Goal: Task Accomplishment & Management: Complete application form

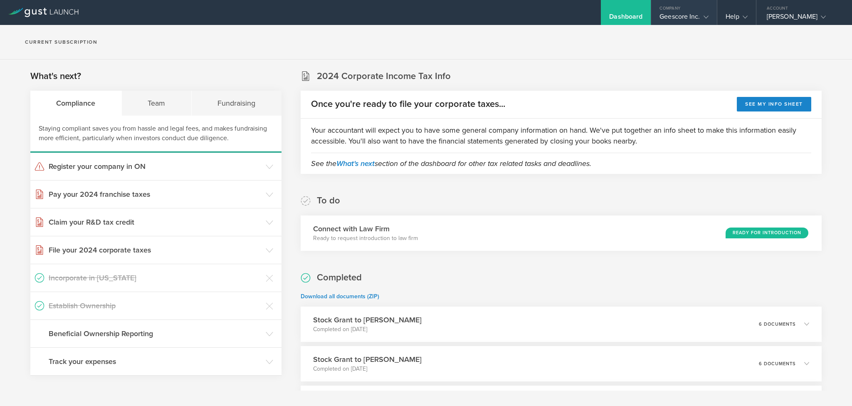
click at [703, 15] on icon at bounding box center [705, 17] width 5 height 5
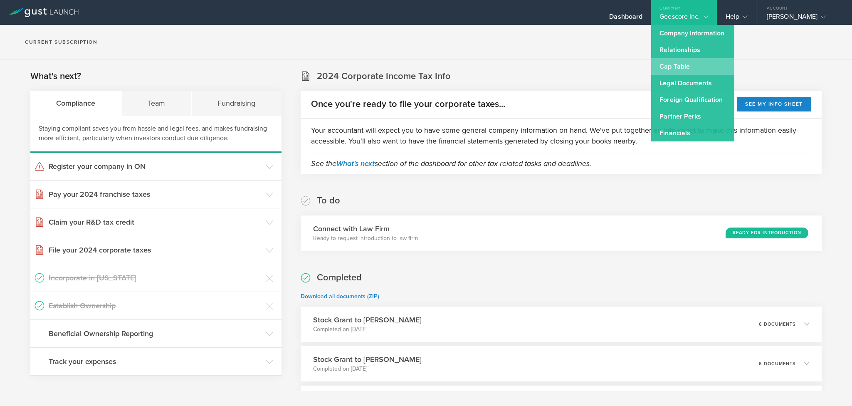
click at [663, 62] on link "Cap Table" at bounding box center [692, 66] width 83 height 17
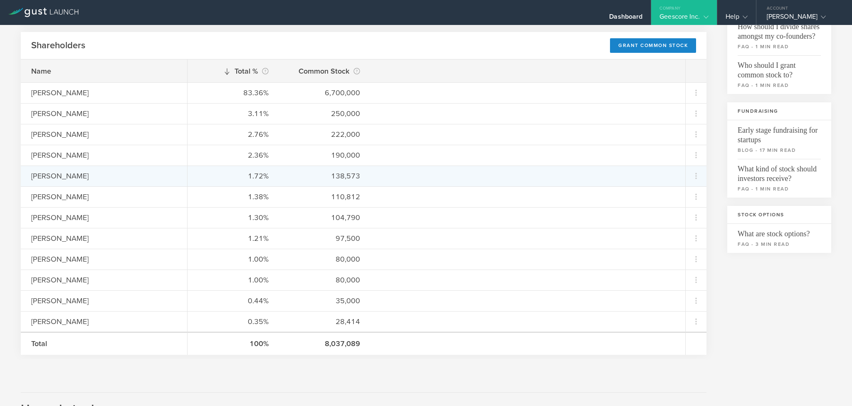
scroll to position [62, 0]
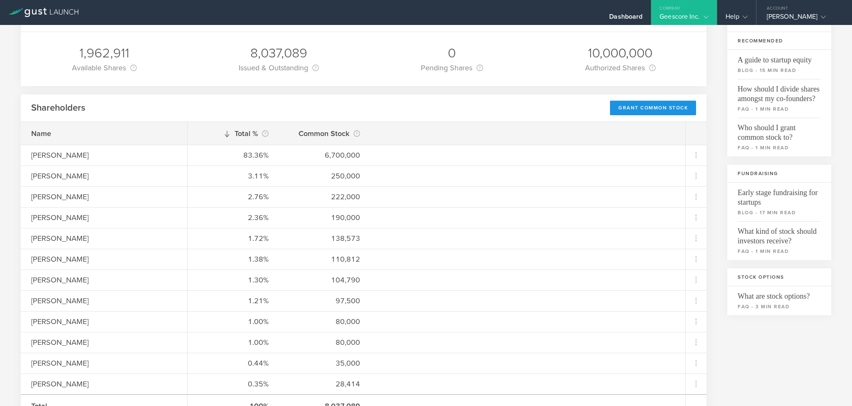
click at [641, 105] on div "Grant Common Stock" at bounding box center [653, 108] width 86 height 15
click at [619, 106] on div "Grant Common Stock" at bounding box center [653, 108] width 86 height 15
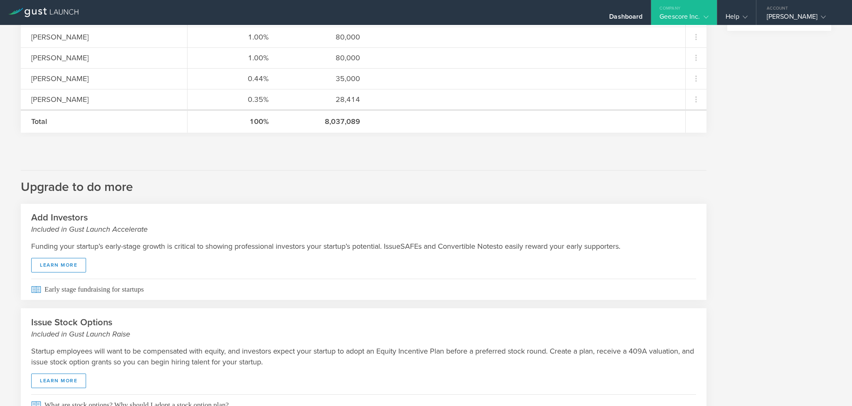
scroll to position [325, 0]
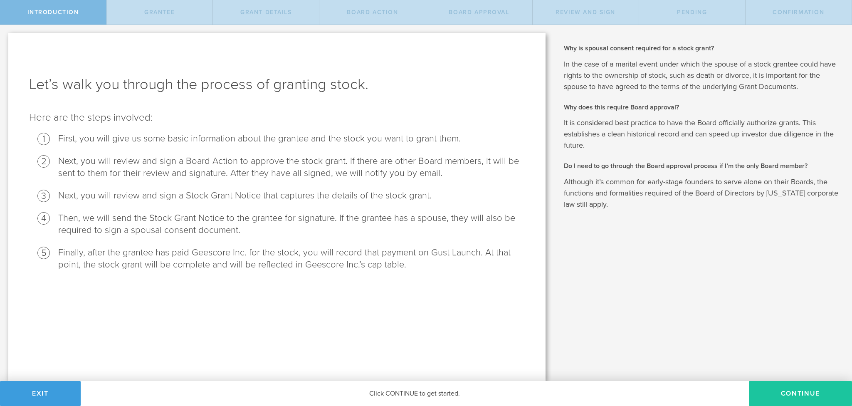
click at [784, 389] on button "Continue" at bounding box center [800, 393] width 103 height 25
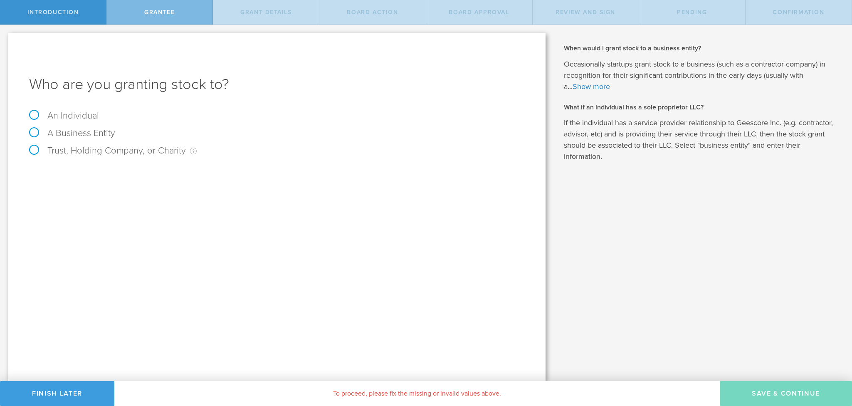
click at [33, 114] on label "An Individual" at bounding box center [64, 115] width 70 height 11
click at [5, 38] on input "An Individual" at bounding box center [2, 31] width 5 height 13
radio input "true"
click at [83, 173] on label "Name The first and last name of the person that you are granting stock to." at bounding box center [60, 175] width 62 height 10
click at [123, 170] on input "text" at bounding box center [307, 174] width 433 height 12
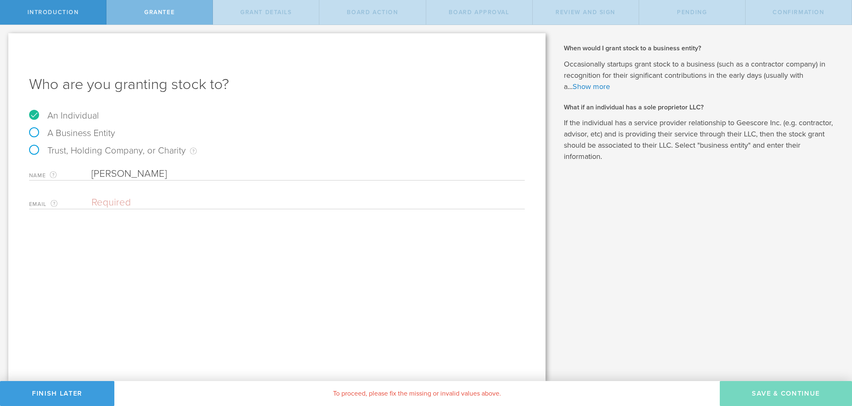
type input "[PERSON_NAME]"
click at [117, 201] on input "email" at bounding box center [305, 202] width 429 height 12
paste input "[DOMAIN_NAME][EMAIL_ADDRESS][DOMAIN_NAME]"
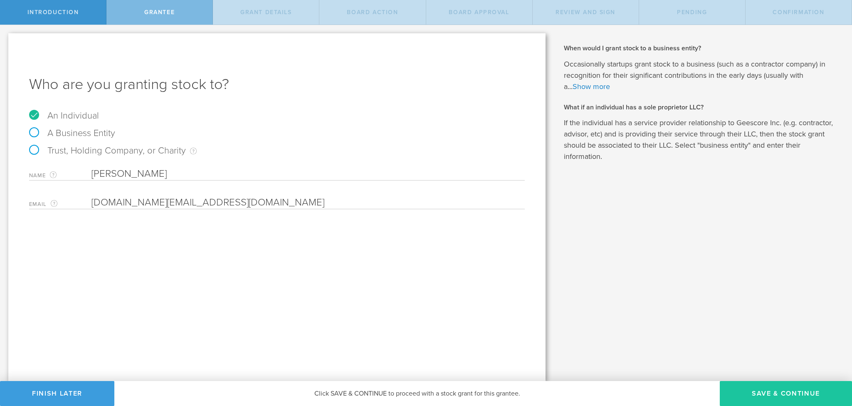
type input "[DOMAIN_NAME][EMAIL_ADDRESS][DOMAIN_NAME]"
click at [759, 391] on button "Save & Continue" at bounding box center [786, 393] width 132 height 25
type input "48"
type input "12"
select select "none"
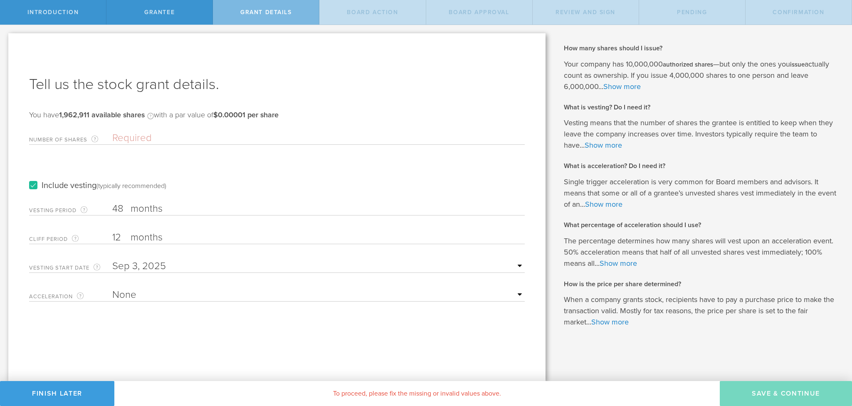
click at [122, 133] on input "Number of Shares The total amount of stock the company is granting to this reci…" at bounding box center [318, 138] width 412 height 12
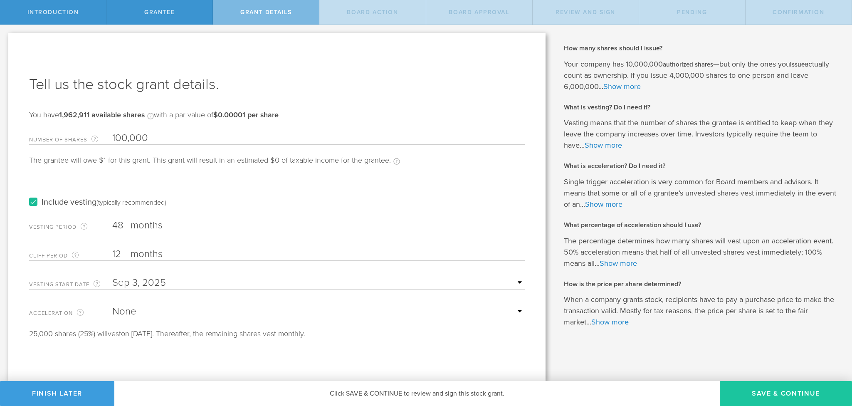
type input "100,000"
click at [767, 393] on button "Save & Continue" at bounding box center [786, 393] width 132 height 25
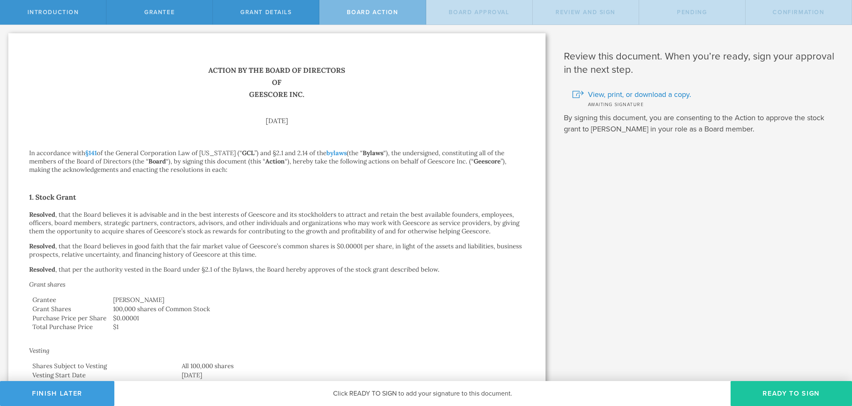
click at [794, 390] on button "Ready to Sign" at bounding box center [790, 393] width 121 height 25
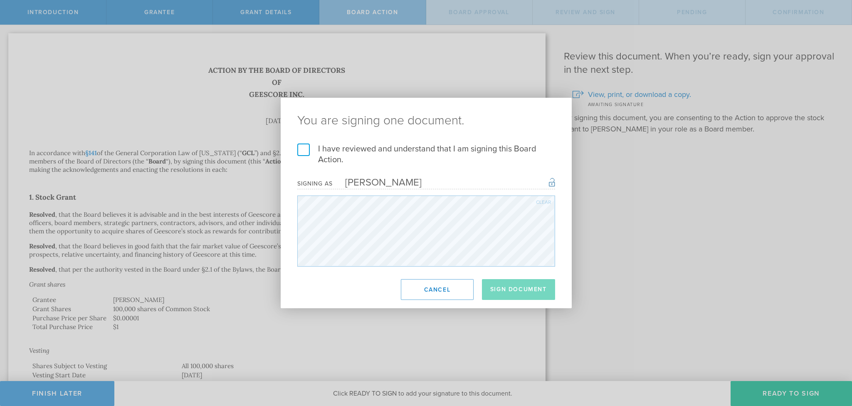
click at [307, 153] on label "I have reviewed and understand that I am signing this Board Action." at bounding box center [426, 154] width 258 height 22
click at [0, 0] on input "I have reviewed and understand that I am signing this Board Action." at bounding box center [0, 0] width 0 height 0
click at [523, 289] on button "Sign Document" at bounding box center [518, 289] width 73 height 21
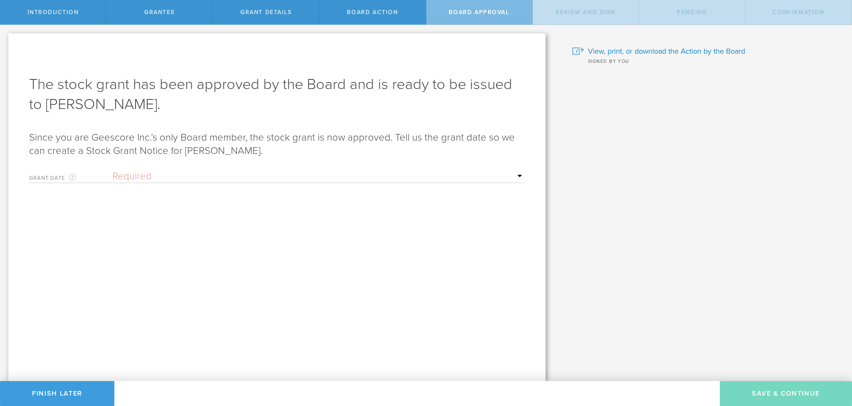
click at [152, 178] on select "Required Upon grantee's signature A specific date" at bounding box center [318, 176] width 412 height 12
select select "uponGranteeSignature"
click at [112, 170] on select "Required Upon grantee's signature A specific date" at bounding box center [318, 176] width 412 height 12
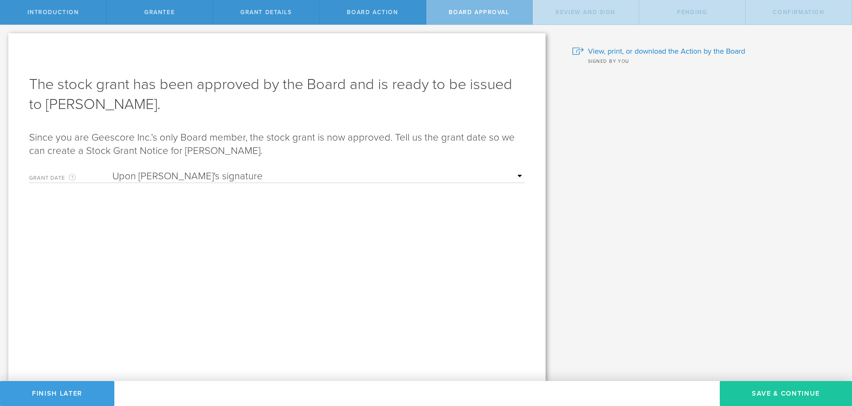
click at [776, 393] on button "Save & Continue" at bounding box center [786, 393] width 132 height 25
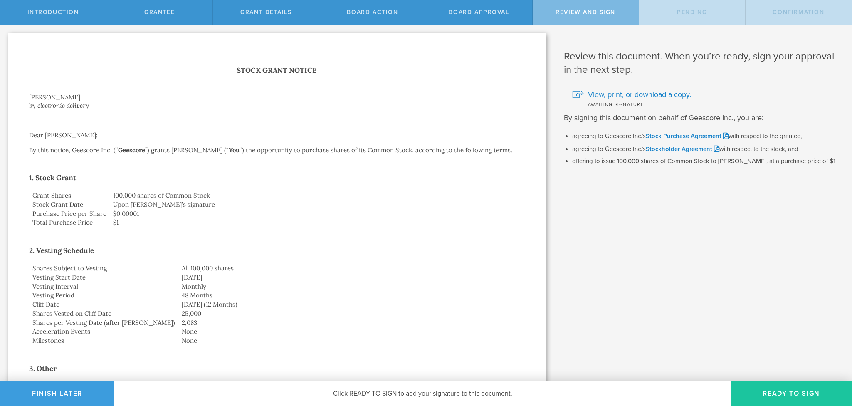
click at [789, 390] on button "Ready to Sign" at bounding box center [790, 393] width 121 height 25
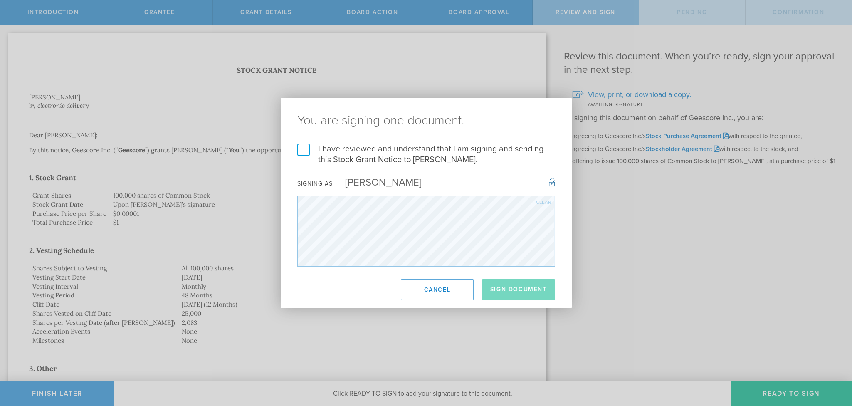
click at [303, 145] on label "I have reviewed and understand that I am signing and sending this Stock Grant N…" at bounding box center [426, 154] width 258 height 22
click at [0, 0] on input "I have reviewed and understand that I am signing and sending this Stock Grant N…" at bounding box center [0, 0] width 0 height 0
click at [529, 287] on button "Sign Document" at bounding box center [518, 289] width 73 height 21
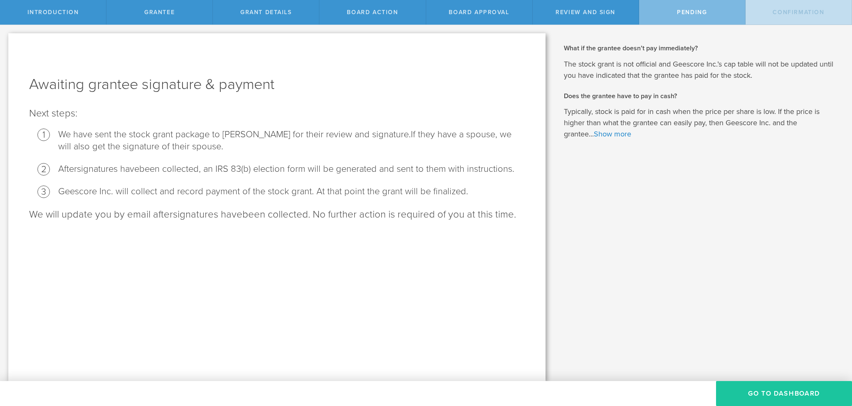
click at [785, 390] on button "Go To Dashboard" at bounding box center [784, 393] width 136 height 25
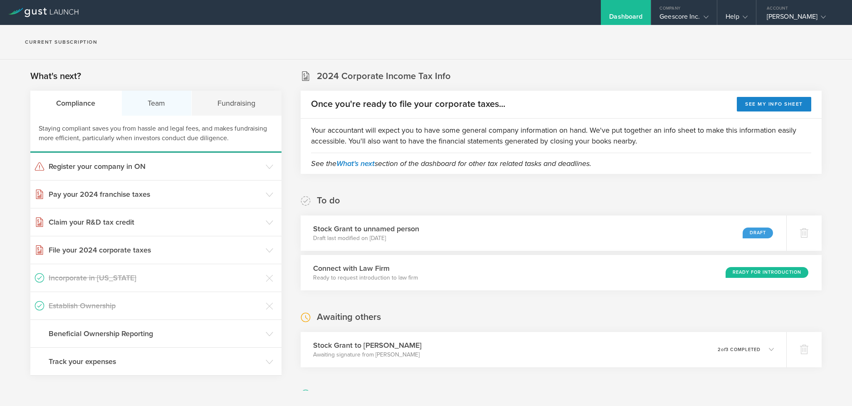
click at [159, 101] on div "Team" at bounding box center [157, 103] width 70 height 25
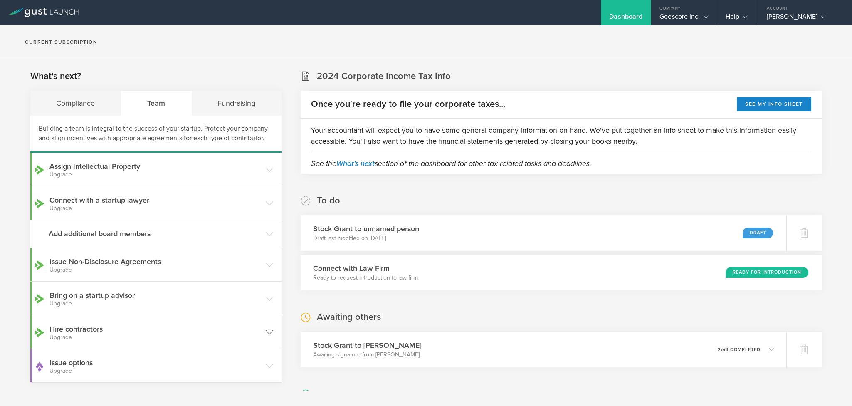
click at [68, 331] on h3 "Hire contractors Upgrade" at bounding box center [155, 331] width 212 height 17
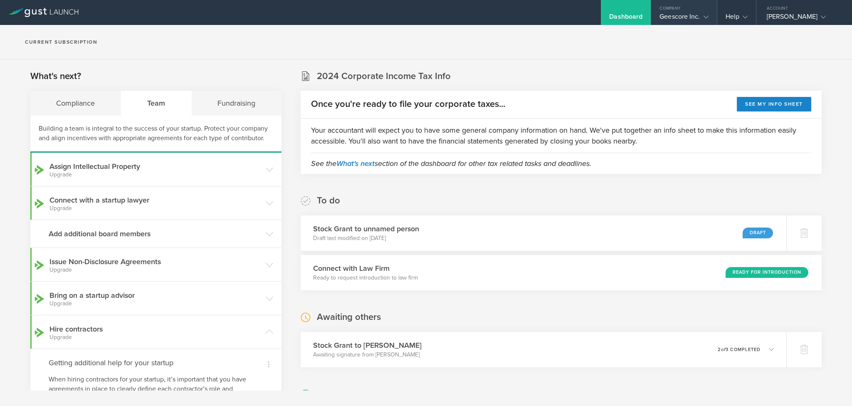
click at [701, 17] on gust-icon at bounding box center [704, 16] width 8 height 8
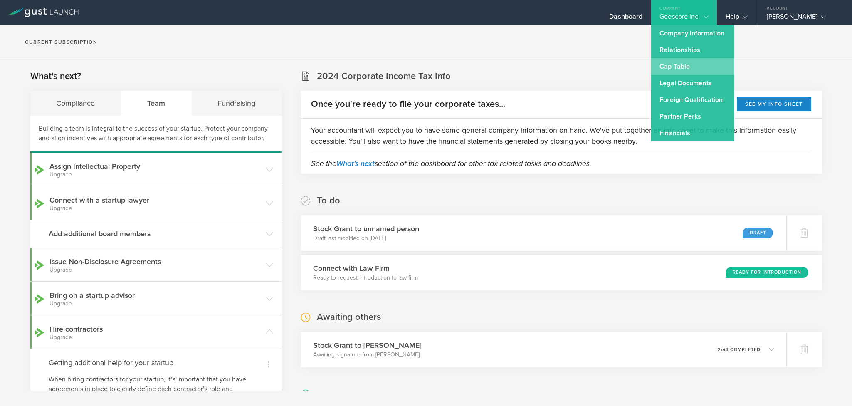
click at [681, 62] on link "Cap Table" at bounding box center [692, 66] width 83 height 17
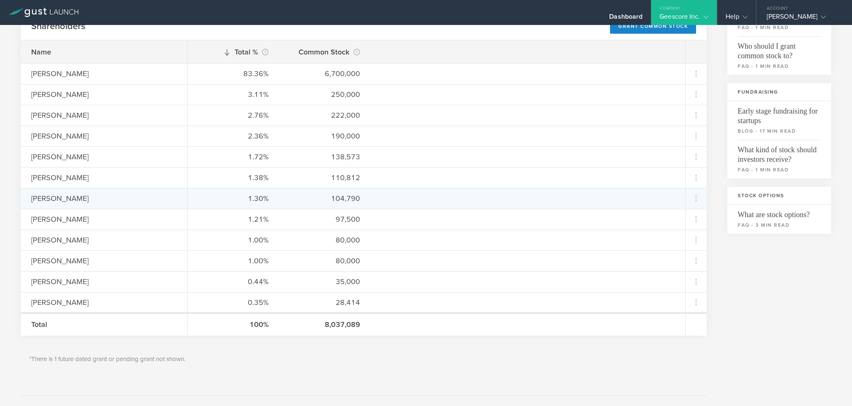
scroll to position [125, 0]
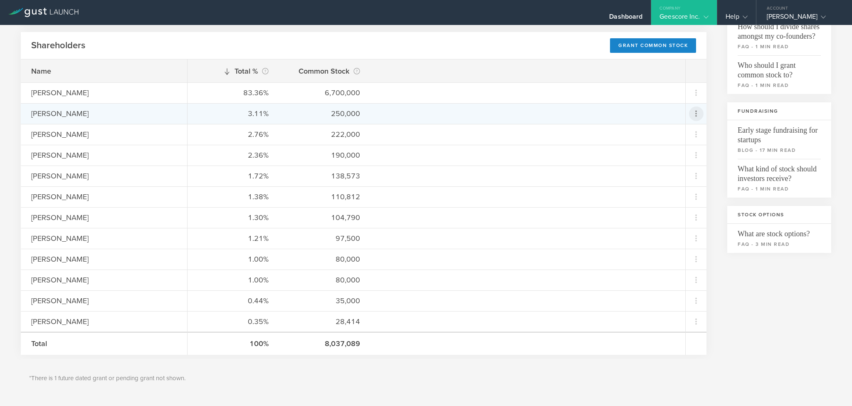
click at [691, 115] on icon at bounding box center [696, 114] width 10 height 10
click at [669, 134] on div "Grant Common Stock" at bounding box center [660, 136] width 63 height 10
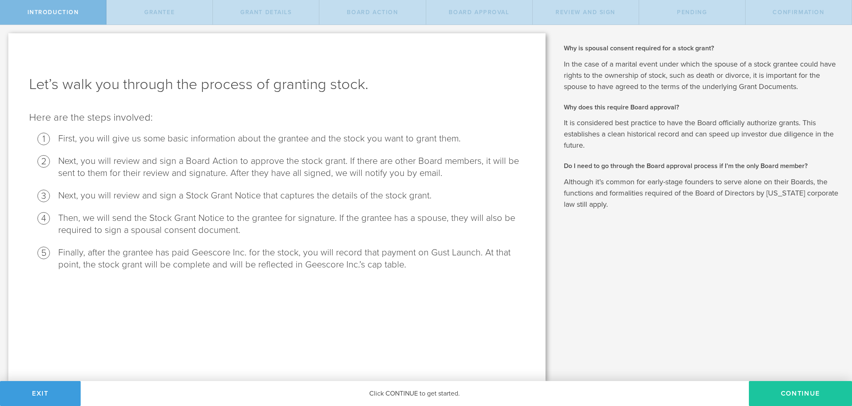
click at [798, 394] on button "Continue" at bounding box center [800, 393] width 103 height 25
radio input "true"
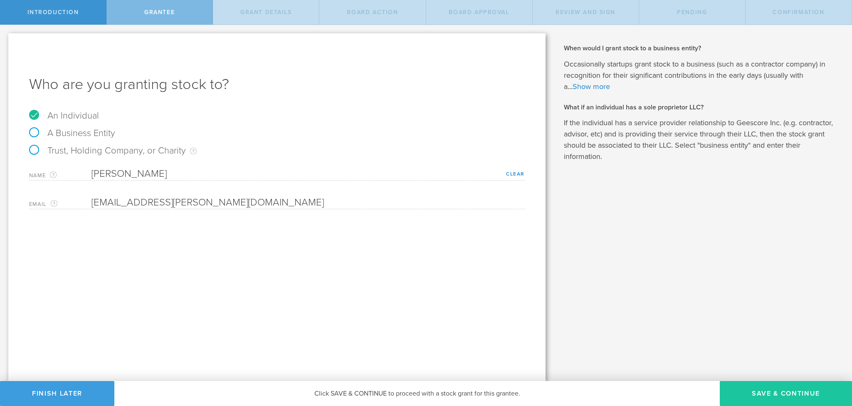
click at [755, 387] on button "Save & Continue" at bounding box center [786, 393] width 132 height 25
type input "48"
type input "12"
select select "none"
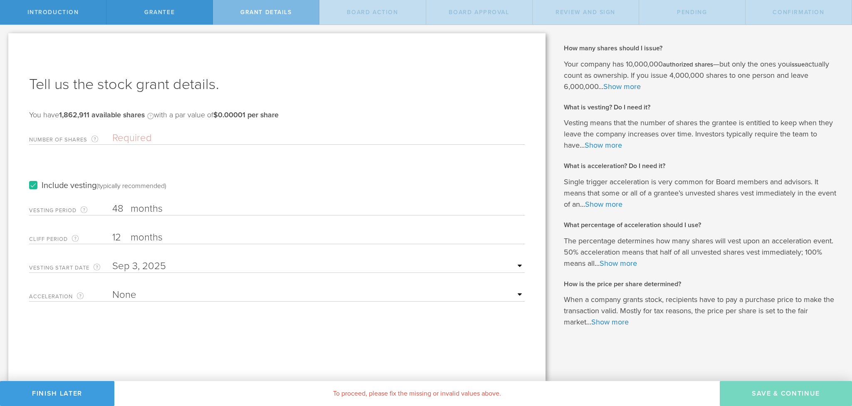
click at [131, 133] on input "Number of Shares The total amount of stock the company is granting to this reci…" at bounding box center [318, 138] width 412 height 12
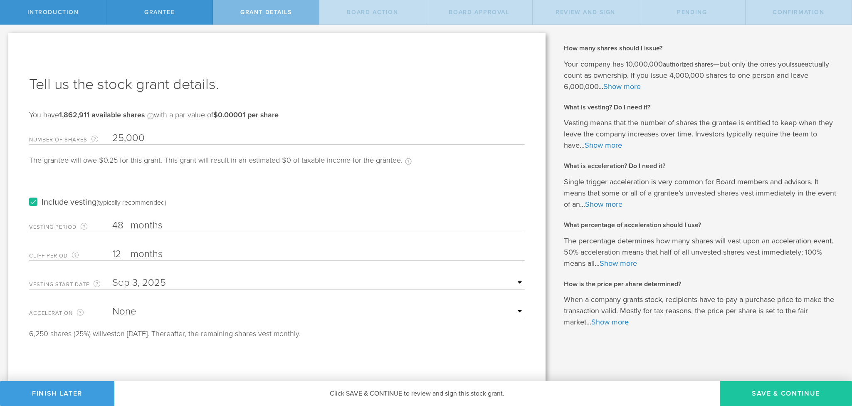
type input "25,000"
click at [782, 388] on button "Save & Continue" at bounding box center [786, 393] width 132 height 25
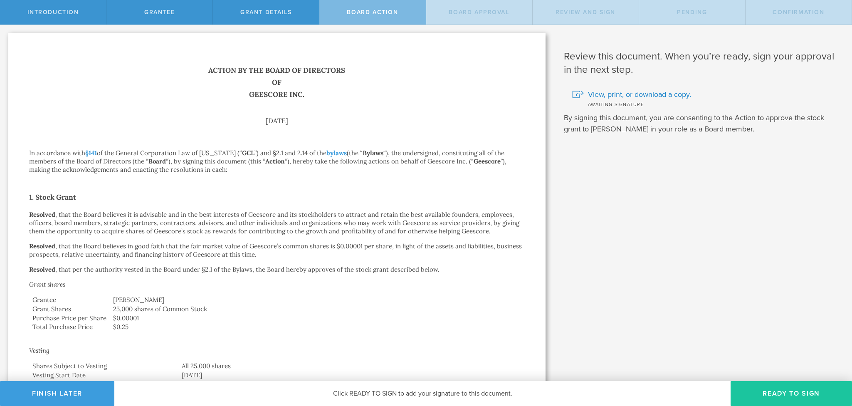
click at [789, 390] on button "Ready to Sign" at bounding box center [790, 393] width 121 height 25
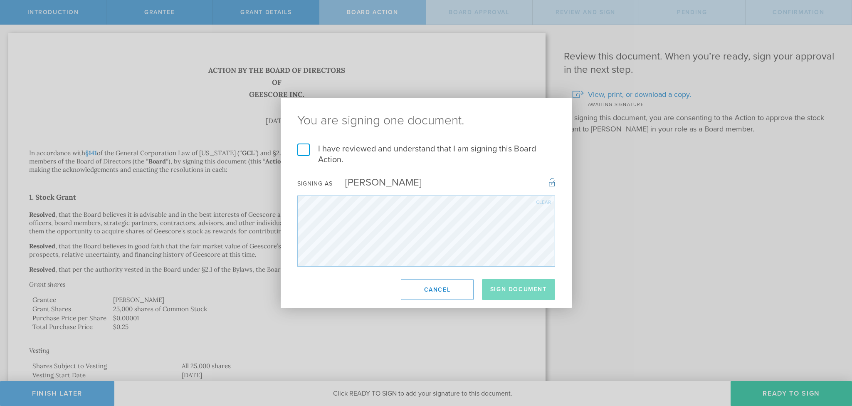
click at [304, 147] on label "I have reviewed and understand that I am signing this Board Action." at bounding box center [426, 154] width 258 height 22
click at [0, 0] on input "I have reviewed and understand that I am signing this Board Action." at bounding box center [0, 0] width 0 height 0
click at [524, 290] on button "Sign Document" at bounding box center [518, 289] width 73 height 21
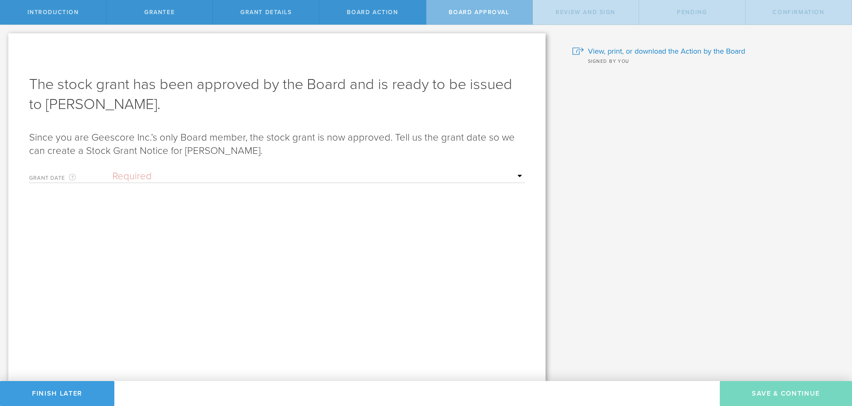
click at [162, 175] on select "Required Upon grantee's signature A specific date" at bounding box center [318, 176] width 412 height 12
select select "uponGranteeSignature"
click at [112, 170] on select "Required Upon grantee's signature A specific date" at bounding box center [318, 176] width 412 height 12
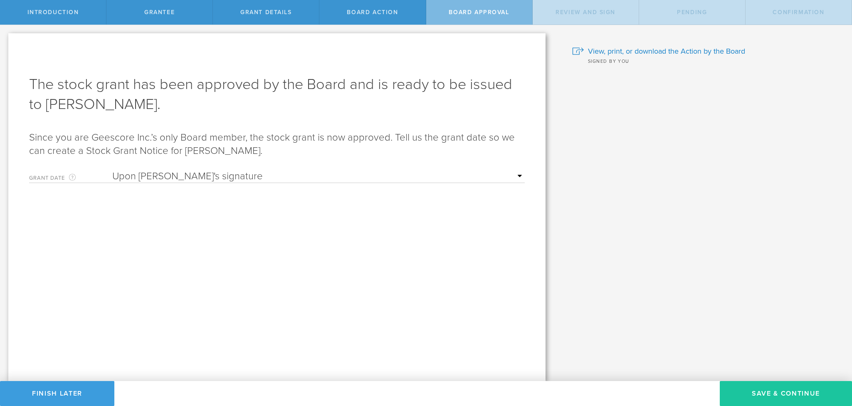
click at [772, 391] on button "Save & Continue" at bounding box center [786, 393] width 132 height 25
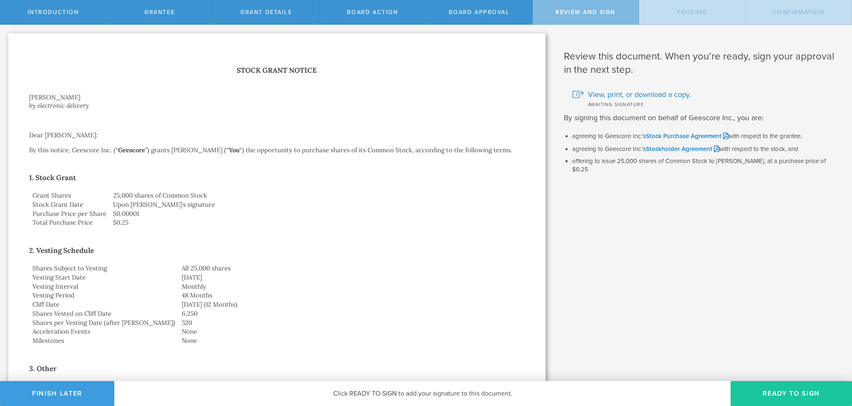
click at [796, 390] on button "Ready to Sign" at bounding box center [790, 393] width 121 height 25
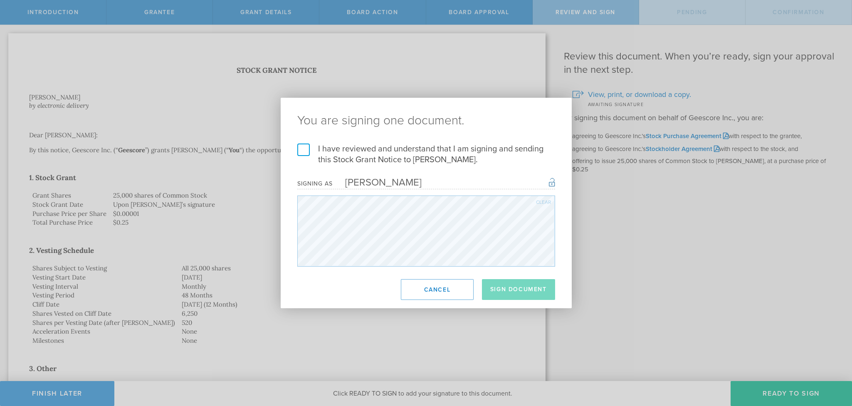
click at [306, 149] on label "I have reviewed and understand that I am signing and sending this Stock Grant N…" at bounding box center [426, 154] width 258 height 22
click at [0, 0] on input "I have reviewed and understand that I am signing and sending this Stock Grant N…" at bounding box center [0, 0] width 0 height 0
click at [538, 286] on button "Sign Document" at bounding box center [518, 289] width 73 height 21
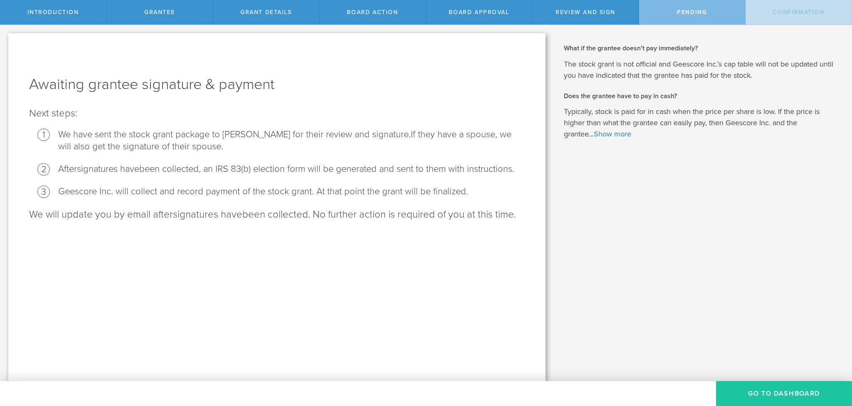
click at [788, 391] on button "Go To Dashboard" at bounding box center [784, 393] width 136 height 25
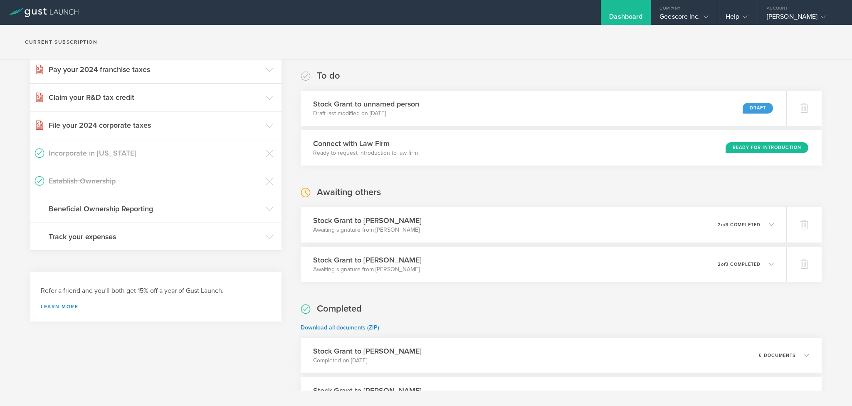
scroll to position [62, 0]
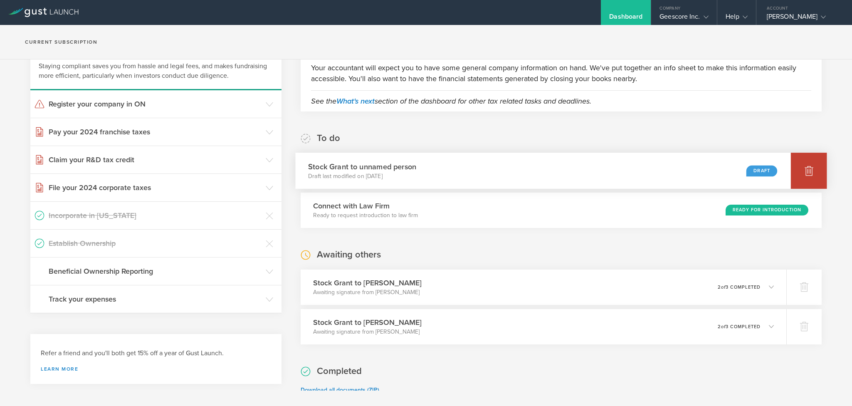
click at [807, 166] on polyline at bounding box center [808, 166] width 3 height 1
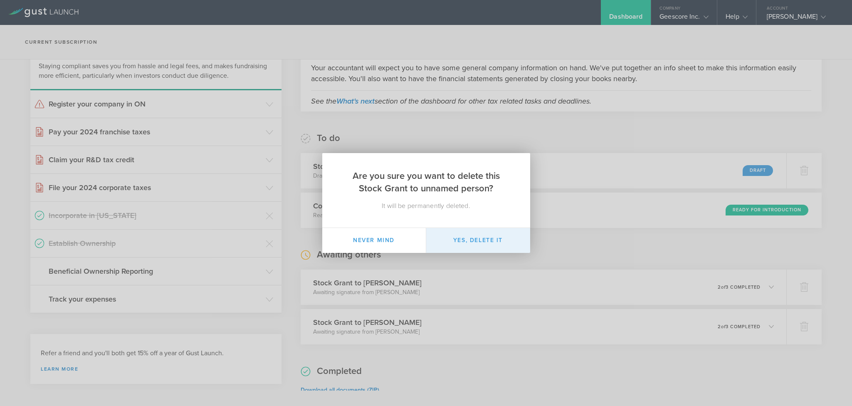
click at [474, 239] on button "Yes, delete it" at bounding box center [478, 240] width 104 height 25
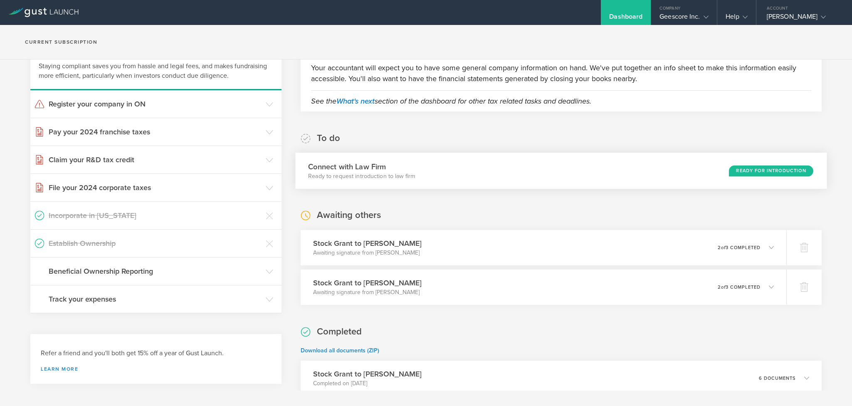
click at [752, 171] on div "Ready for Introduction" at bounding box center [771, 170] width 84 height 11
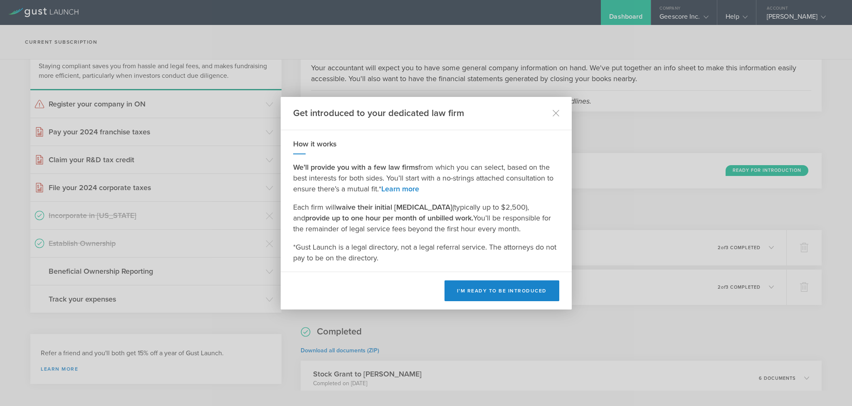
click at [718, 114] on div "Get introduced to your dedicated law firm How it works We’ll provide you with a…" at bounding box center [426, 203] width 852 height 406
click at [704, 15] on div "Get introduced to your dedicated law firm How it works We’ll provide you with a…" at bounding box center [426, 203] width 852 height 406
click at [550, 112] on div "Get introduced to your dedicated law firm" at bounding box center [426, 113] width 291 height 33
click at [555, 114] on icon at bounding box center [556, 113] width 6 height 6
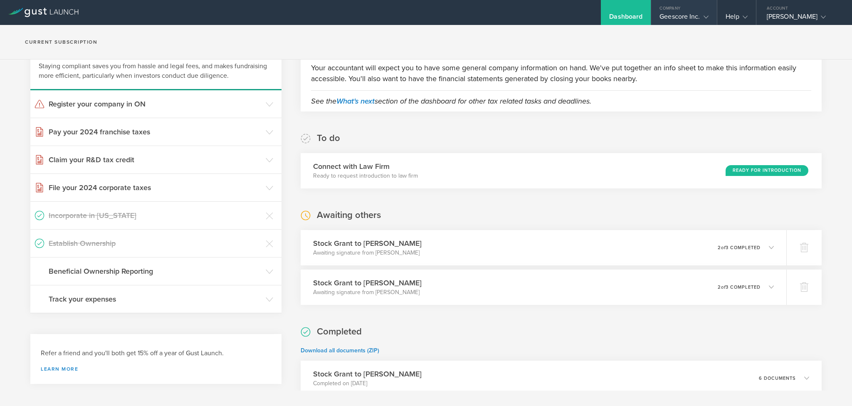
click at [705, 17] on polyline at bounding box center [705, 17] width 5 height 2
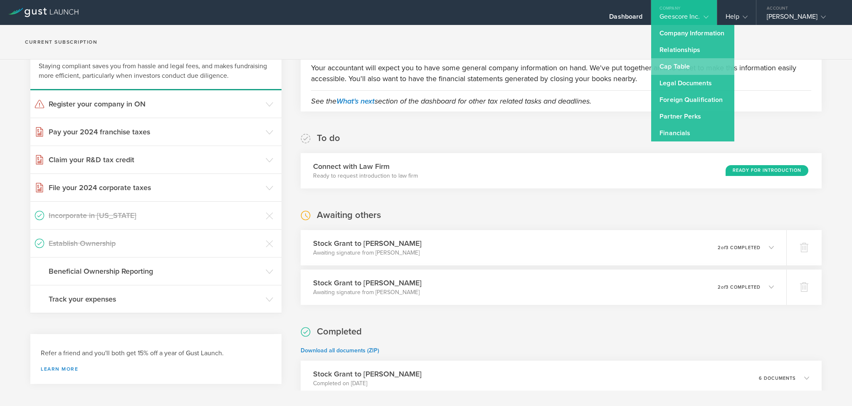
click at [688, 65] on link "Cap Table" at bounding box center [692, 66] width 83 height 17
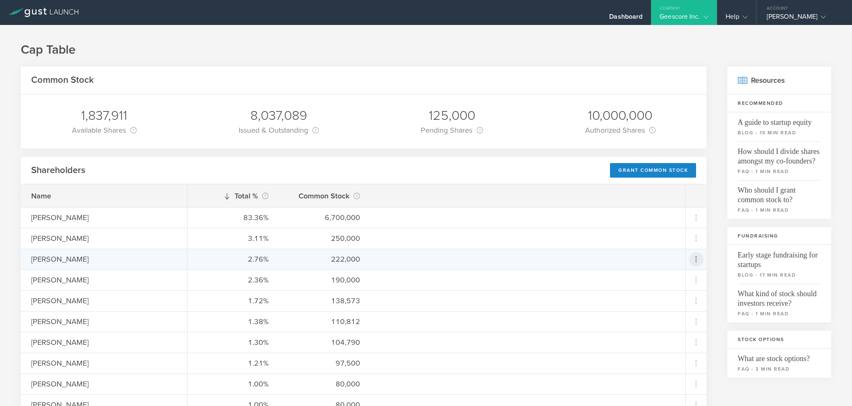
click at [691, 260] on icon at bounding box center [696, 259] width 10 height 10
click at [665, 282] on div "Grant Common Stock" at bounding box center [660, 282] width 63 height 10
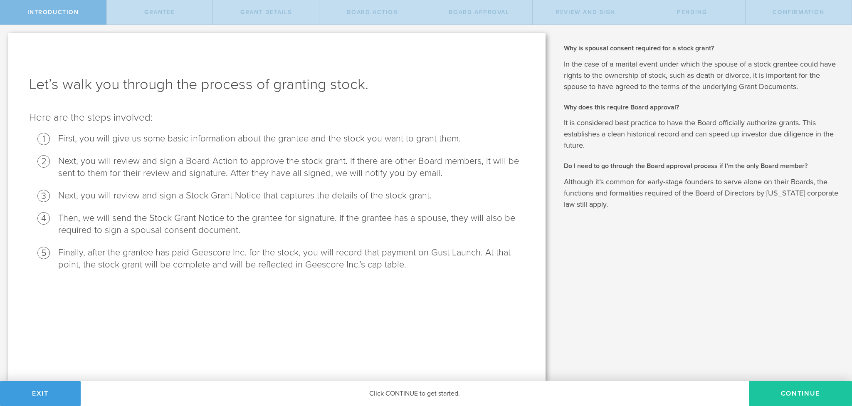
click at [796, 394] on button "Continue" at bounding box center [800, 393] width 103 height 25
radio input "true"
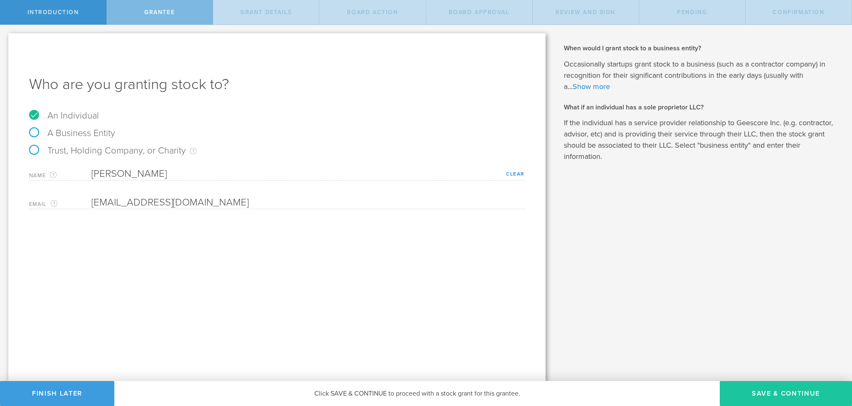
click at [779, 392] on button "Save & Continue" at bounding box center [786, 393] width 132 height 25
type input "48"
type input "12"
select select "none"
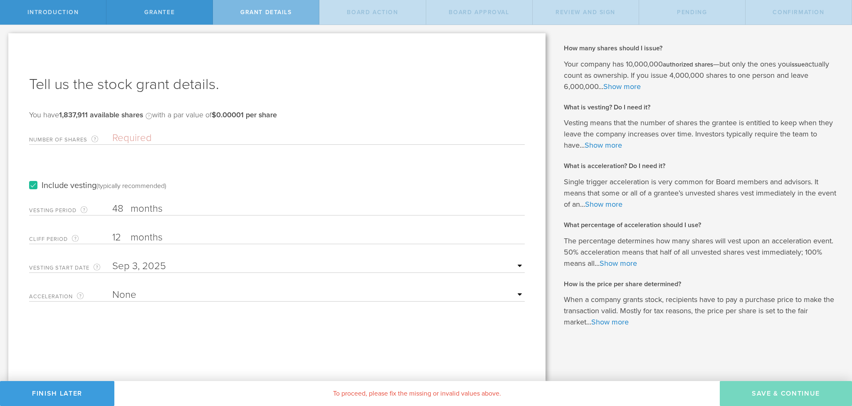
click at [150, 138] on input "Number of Shares The total amount of stock the company is granting to this reci…" at bounding box center [318, 138] width 412 height 12
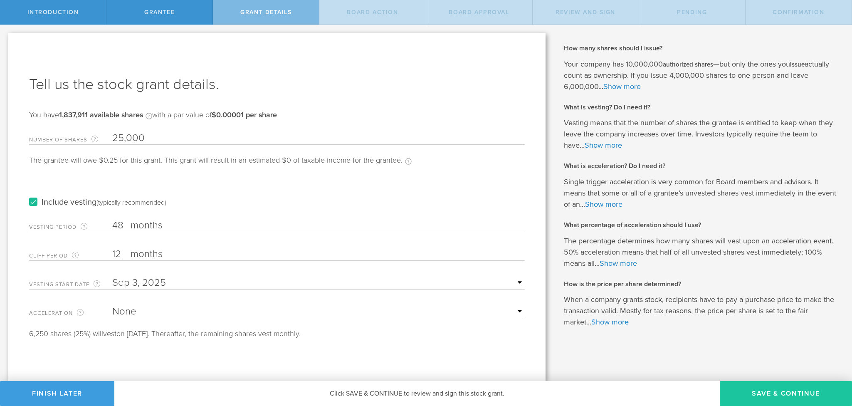
type input "25,000"
click at [787, 388] on button "Save & Continue" at bounding box center [786, 393] width 132 height 25
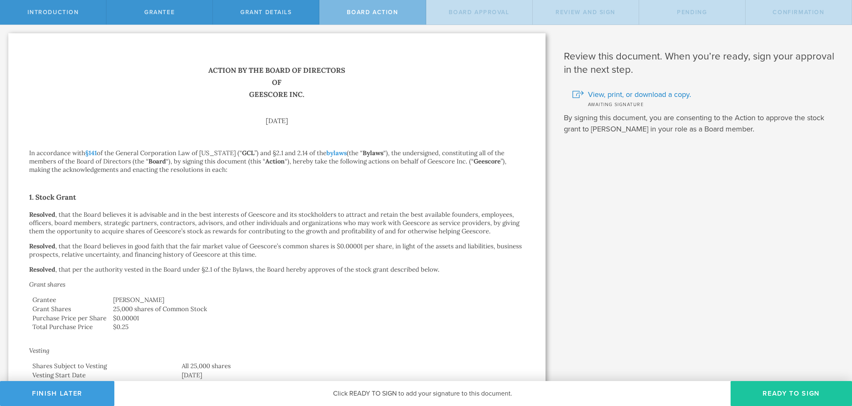
click at [768, 392] on button "Ready to Sign" at bounding box center [790, 393] width 121 height 25
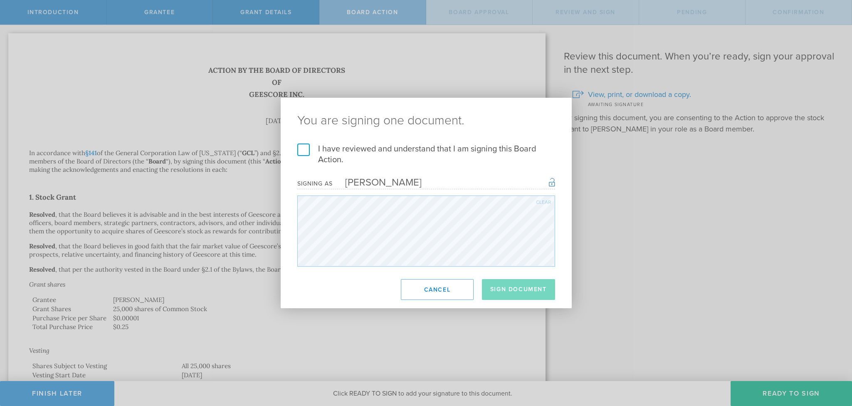
click at [301, 148] on label "I have reviewed and understand that I am signing this Board Action." at bounding box center [426, 154] width 258 height 22
click at [0, 0] on input "I have reviewed and understand that I am signing this Board Action." at bounding box center [0, 0] width 0 height 0
click at [519, 287] on button "Sign Document" at bounding box center [518, 289] width 73 height 21
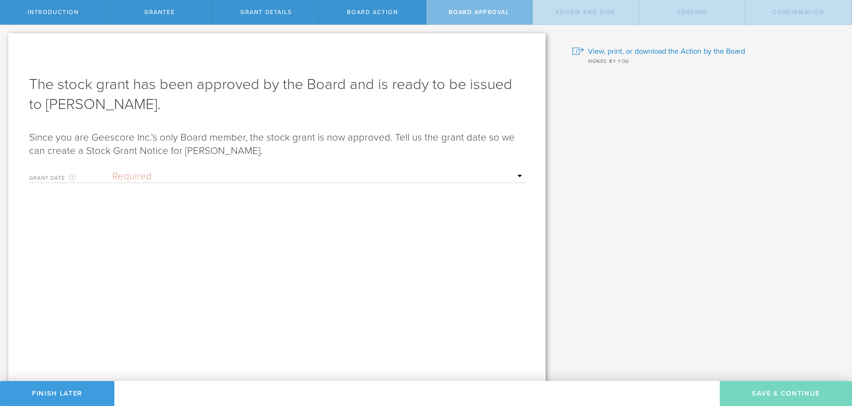
click at [175, 170] on select "Required Upon [PERSON_NAME]'s signature A specific date" at bounding box center [318, 176] width 412 height 12
select select "uponGranteeSignature"
click at [112, 170] on select "Required Upon [PERSON_NAME]'s signature A specific date" at bounding box center [318, 176] width 412 height 12
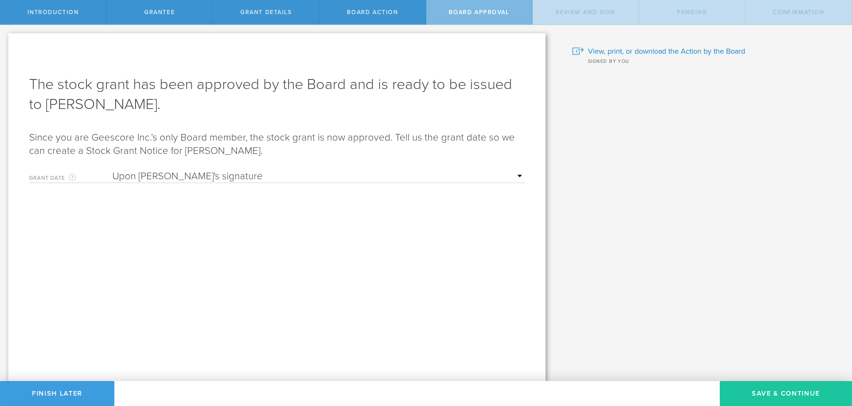
click at [763, 394] on button "Save & Continue" at bounding box center [786, 393] width 132 height 25
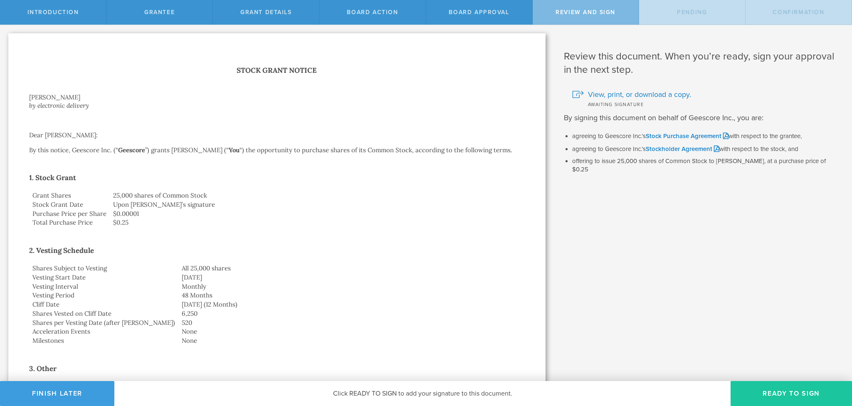
click at [776, 388] on button "Ready to Sign" at bounding box center [790, 393] width 121 height 25
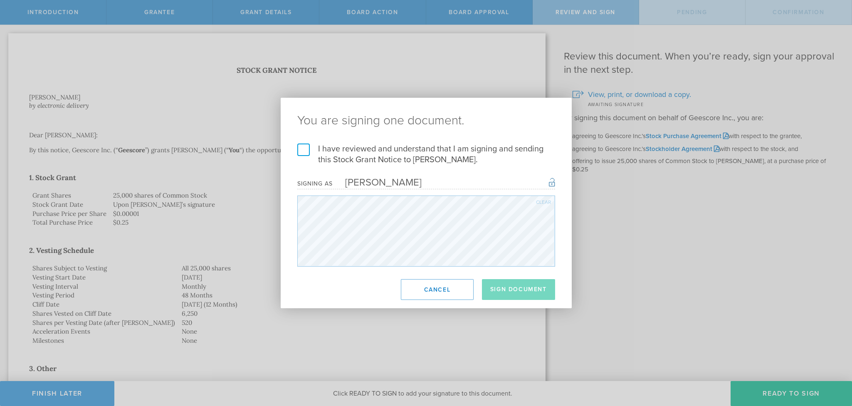
click at [300, 148] on label "I have reviewed and understand that I am signing and sending this Stock Grant N…" at bounding box center [426, 154] width 258 height 22
click at [0, 0] on input "I have reviewed and understand that I am signing and sending this Stock Grant N…" at bounding box center [0, 0] width 0 height 0
click at [522, 284] on button "Sign Document" at bounding box center [518, 289] width 73 height 21
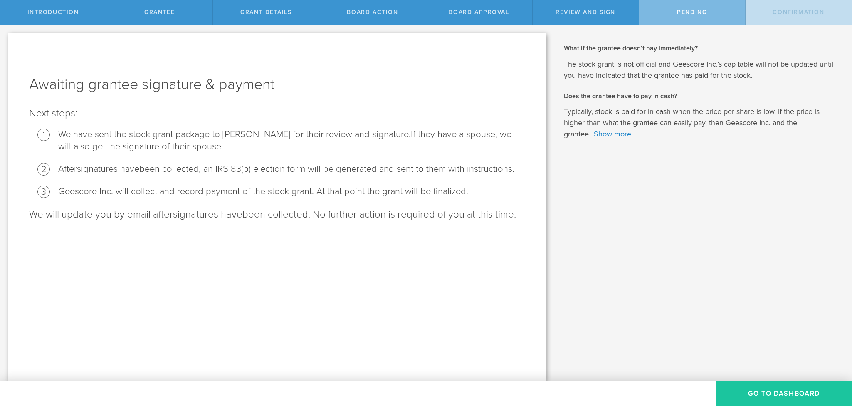
click at [765, 392] on button "Go To Dashboard" at bounding box center [784, 393] width 136 height 25
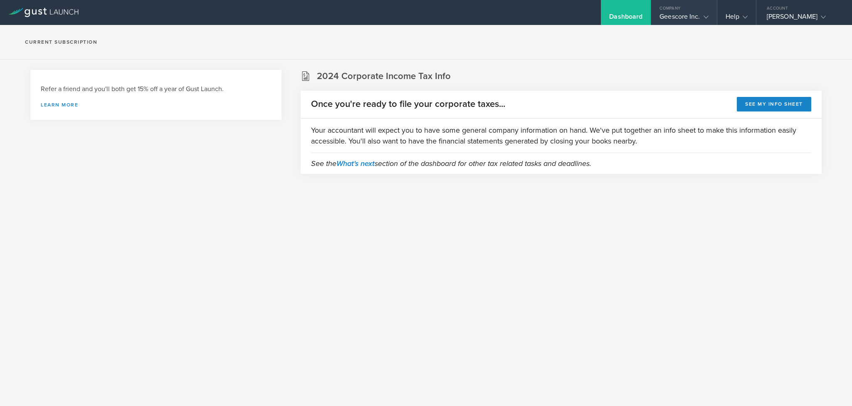
click at [703, 19] on icon at bounding box center [705, 17] width 5 height 5
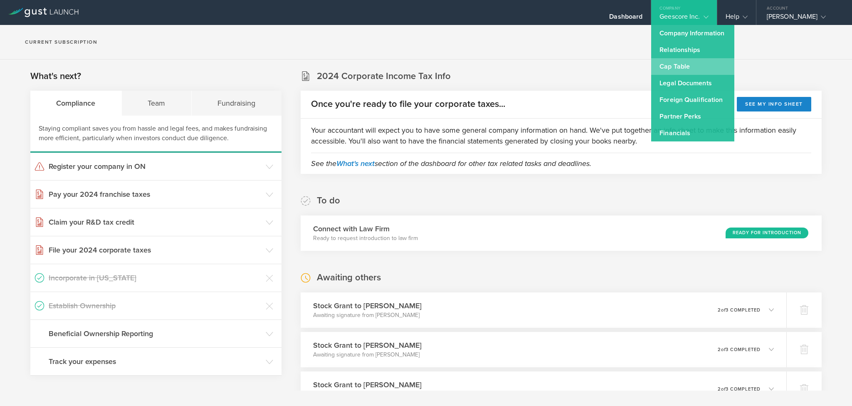
click at [686, 67] on link "Cap Table" at bounding box center [692, 66] width 83 height 17
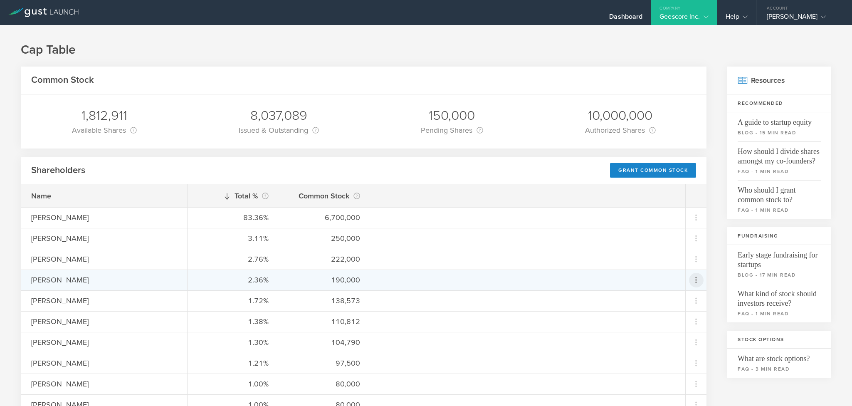
click at [691, 282] on icon at bounding box center [696, 280] width 10 height 10
click at [666, 301] on div "Grant Common Stock" at bounding box center [660, 303] width 63 height 10
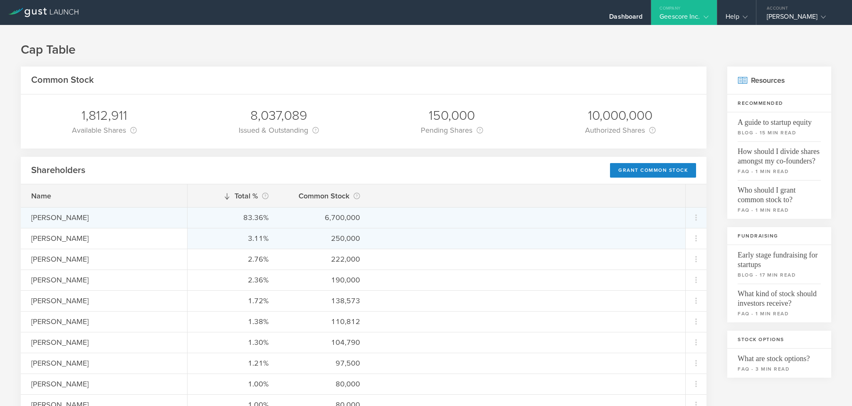
scroll to position [62, 0]
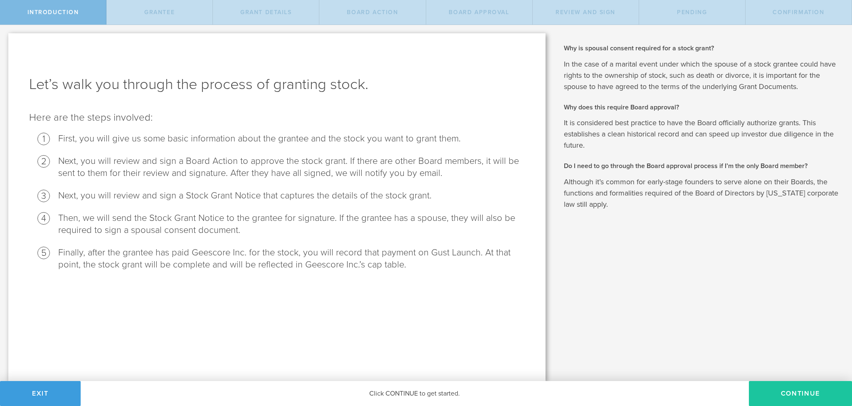
click at [798, 392] on button "Continue" at bounding box center [800, 393] width 103 height 25
radio input "true"
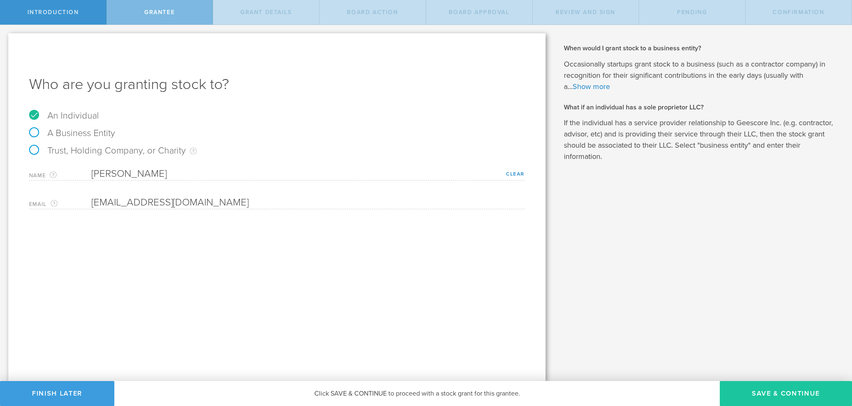
click at [776, 390] on button "Save & Continue" at bounding box center [786, 393] width 132 height 25
type input "48"
type input "12"
select select "none"
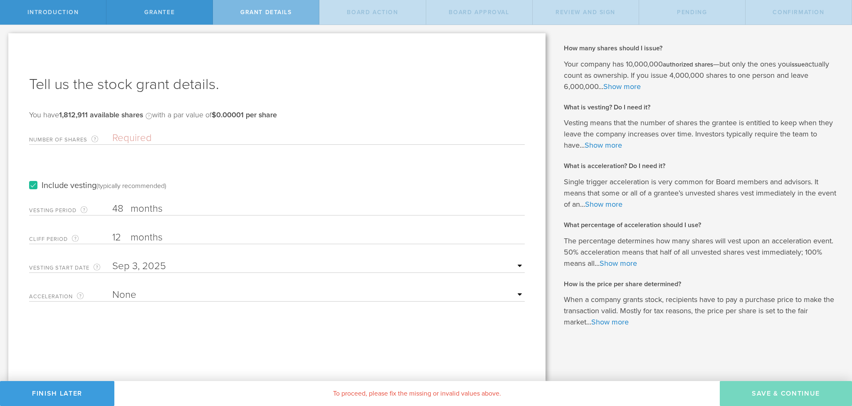
click at [128, 135] on input "Number of Shares The total amount of stock the company is granting to this reci…" at bounding box center [318, 138] width 412 height 12
type input "25,000"
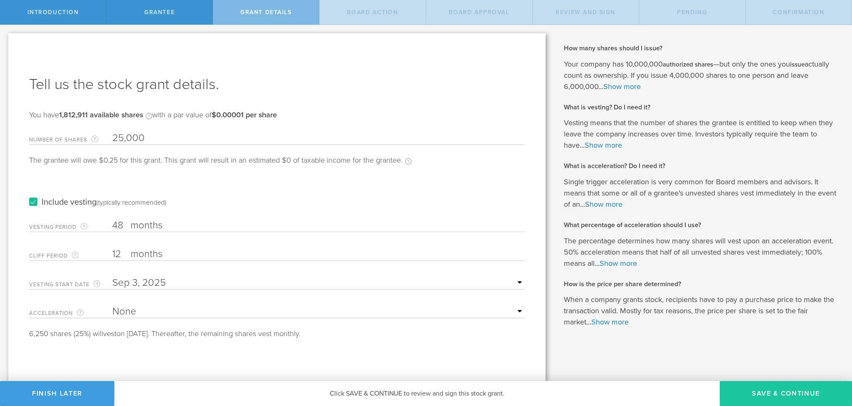
click at [789, 393] on button "Save & Continue" at bounding box center [786, 393] width 132 height 25
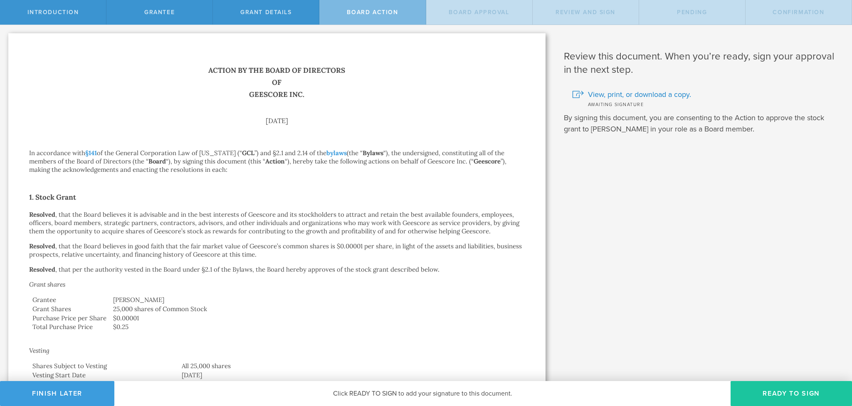
click at [776, 393] on button "Ready to Sign" at bounding box center [790, 393] width 121 height 25
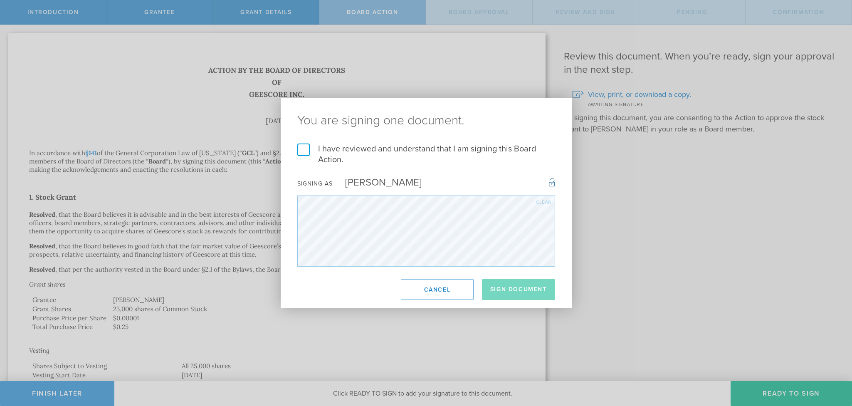
click at [306, 150] on label "I have reviewed and understand that I am signing this Board Action." at bounding box center [426, 154] width 258 height 22
click at [0, 0] on input "I have reviewed and understand that I am signing this Board Action." at bounding box center [0, 0] width 0 height 0
click at [526, 284] on button "Sign Document" at bounding box center [518, 289] width 73 height 21
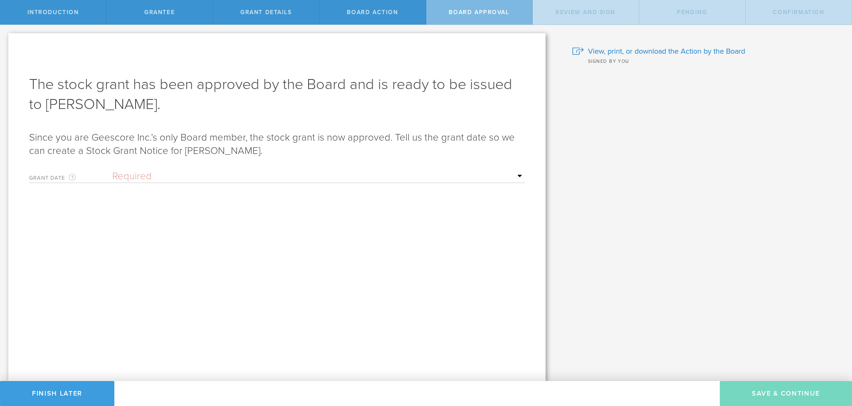
click at [207, 171] on select "Required Upon grantee's signature A specific date" at bounding box center [318, 176] width 412 height 12
select select "uponGranteeSignature"
click at [112, 170] on select "Required Upon grantee's signature A specific date" at bounding box center [318, 176] width 412 height 12
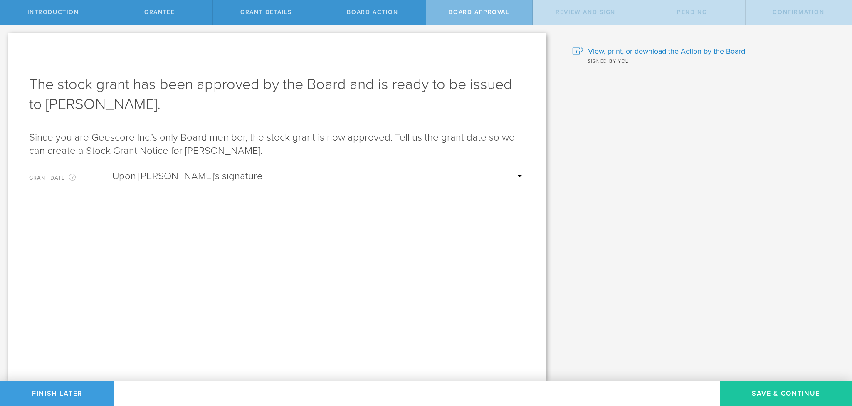
click at [798, 390] on button "Save & Continue" at bounding box center [786, 393] width 132 height 25
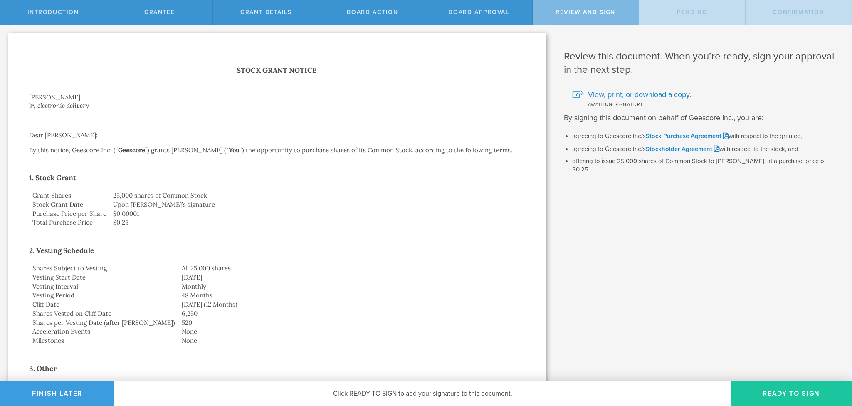
click at [773, 388] on button "Ready to Sign" at bounding box center [790, 393] width 121 height 25
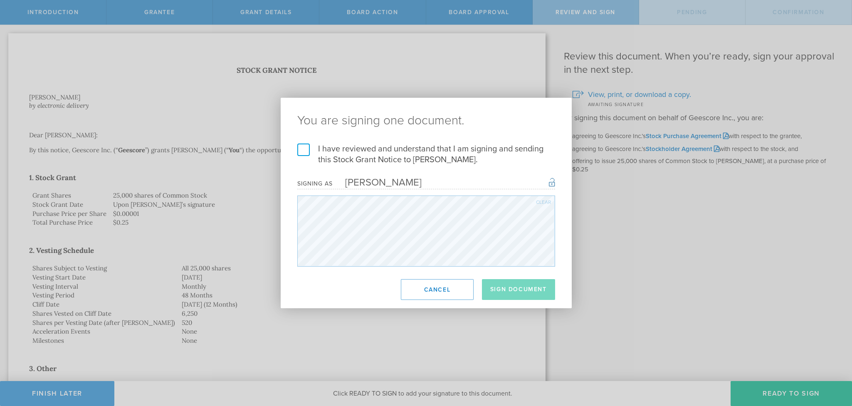
click at [306, 150] on label "I have reviewed and understand that I am signing and sending this Stock Grant N…" at bounding box center [426, 154] width 258 height 22
click at [0, 0] on input "I have reviewed and understand that I am signing and sending this Stock Grant N…" at bounding box center [0, 0] width 0 height 0
click at [534, 287] on button "Sign Document" at bounding box center [518, 289] width 73 height 21
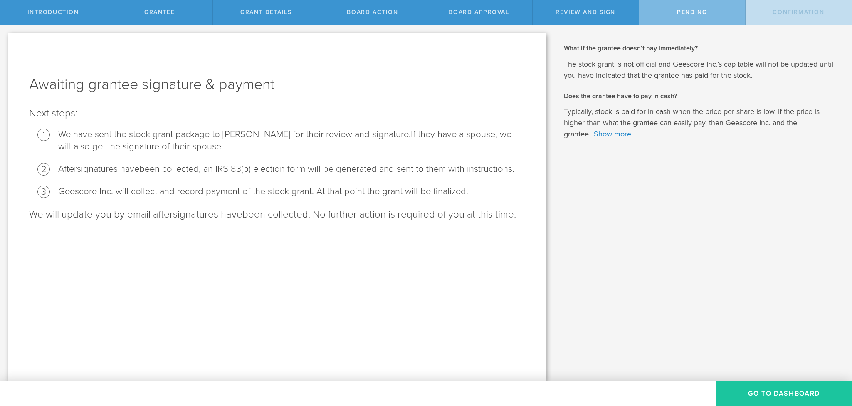
click at [780, 390] on button "Go To Dashboard" at bounding box center [784, 393] width 136 height 25
